Goal: Check status: Check status

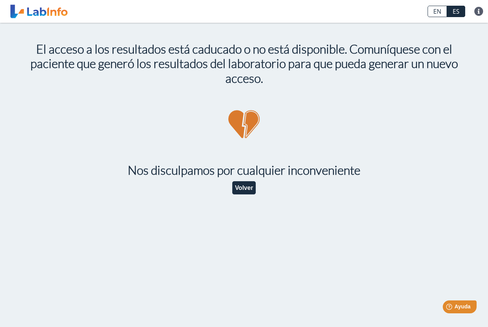
click at [339, 243] on main "El acceso a los resultados está caducado o no está disponible. Comuníquese con …" at bounding box center [244, 175] width 488 height 304
click at [265, 154] on app-invalid-shared-lab "El acceso a los resultados está caducado o no está disponible. Comuníquese con …" at bounding box center [244, 114] width 456 height 183
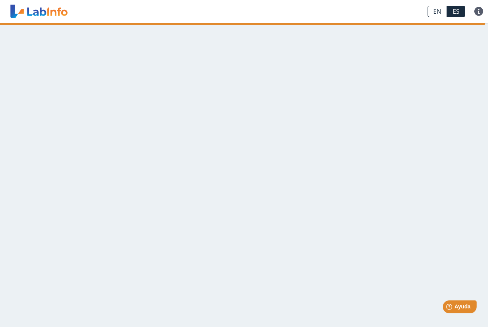
click at [423, 176] on main at bounding box center [244, 175] width 488 height 304
drag, startPoint x: 423, startPoint y: 175, endPoint x: 404, endPoint y: 170, distance: 20.2
click at [423, 175] on main at bounding box center [244, 175] width 488 height 304
click at [291, 162] on main at bounding box center [244, 175] width 488 height 304
click at [452, 12] on link "ES" at bounding box center [456, 11] width 18 height 11
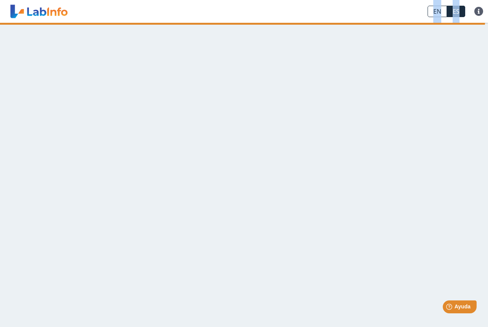
click at [452, 12] on link "ES" at bounding box center [456, 11] width 18 height 11
click at [457, 11] on link "ES" at bounding box center [456, 11] width 18 height 11
click at [452, 309] on div "Help Ayuda" at bounding box center [459, 306] width 35 height 13
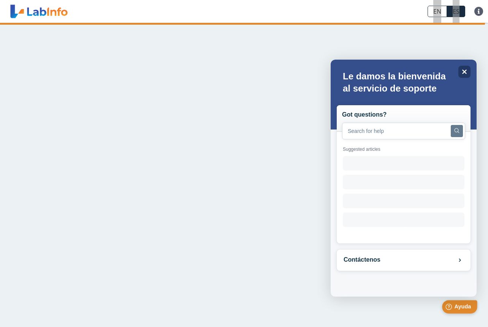
click at [452, 309] on div "Help Ayuda" at bounding box center [459, 306] width 35 height 13
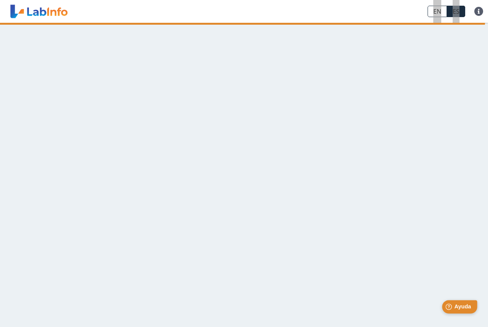
click at [463, 303] on div "Help Ayuda" at bounding box center [459, 306] width 35 height 13
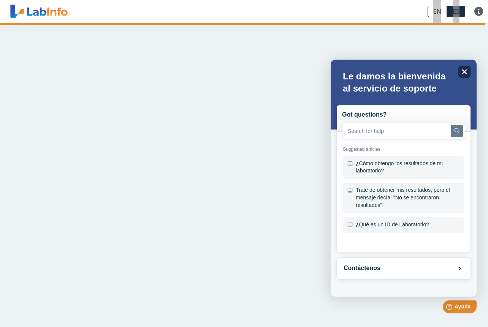
click at [463, 73] on icon at bounding box center [464, 72] width 5 height 5
